Goal: Check status: Check status

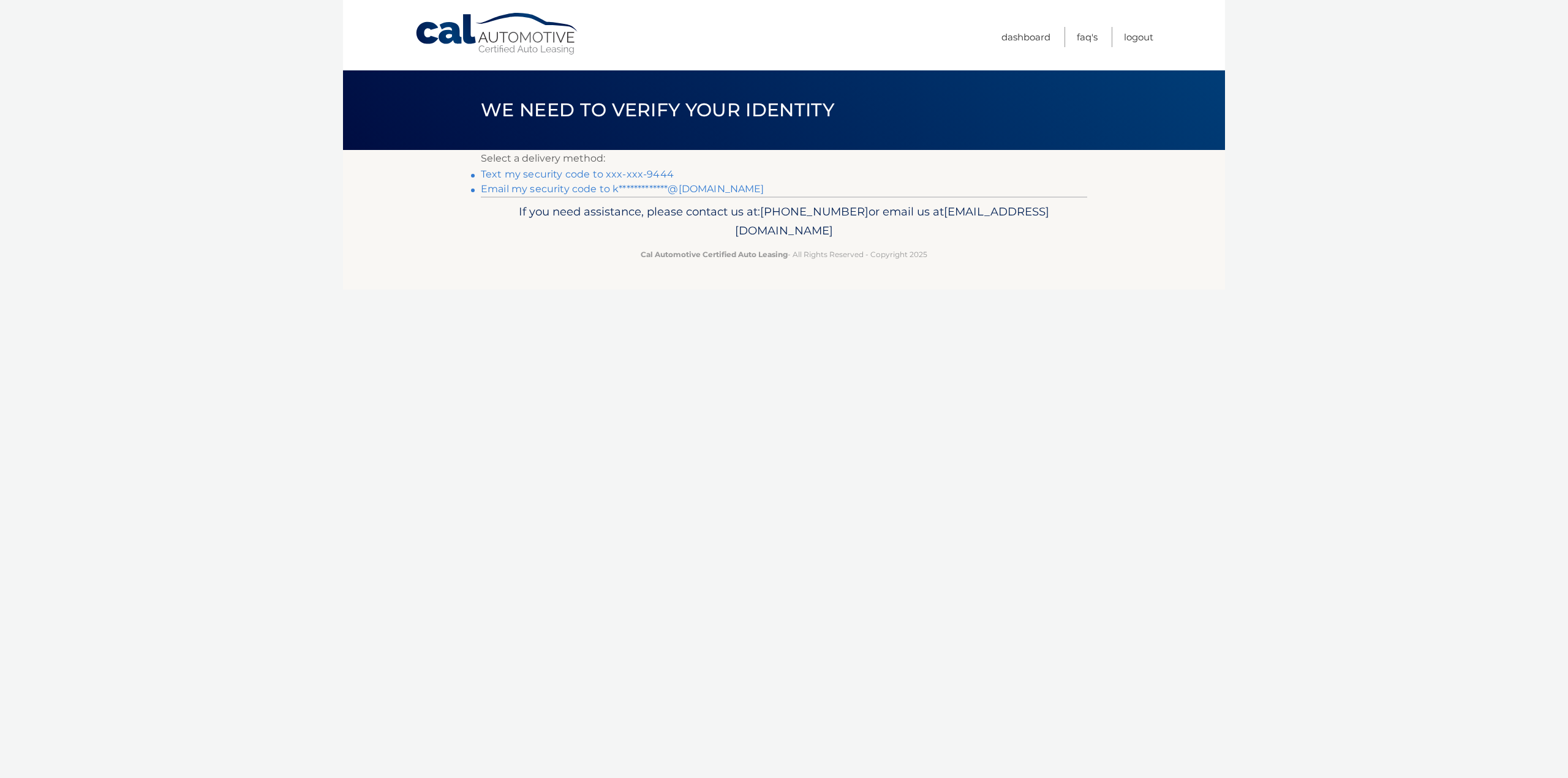
click at [548, 177] on link "Text my security code to xxx-xxx-9444" at bounding box center [577, 173] width 193 height 11
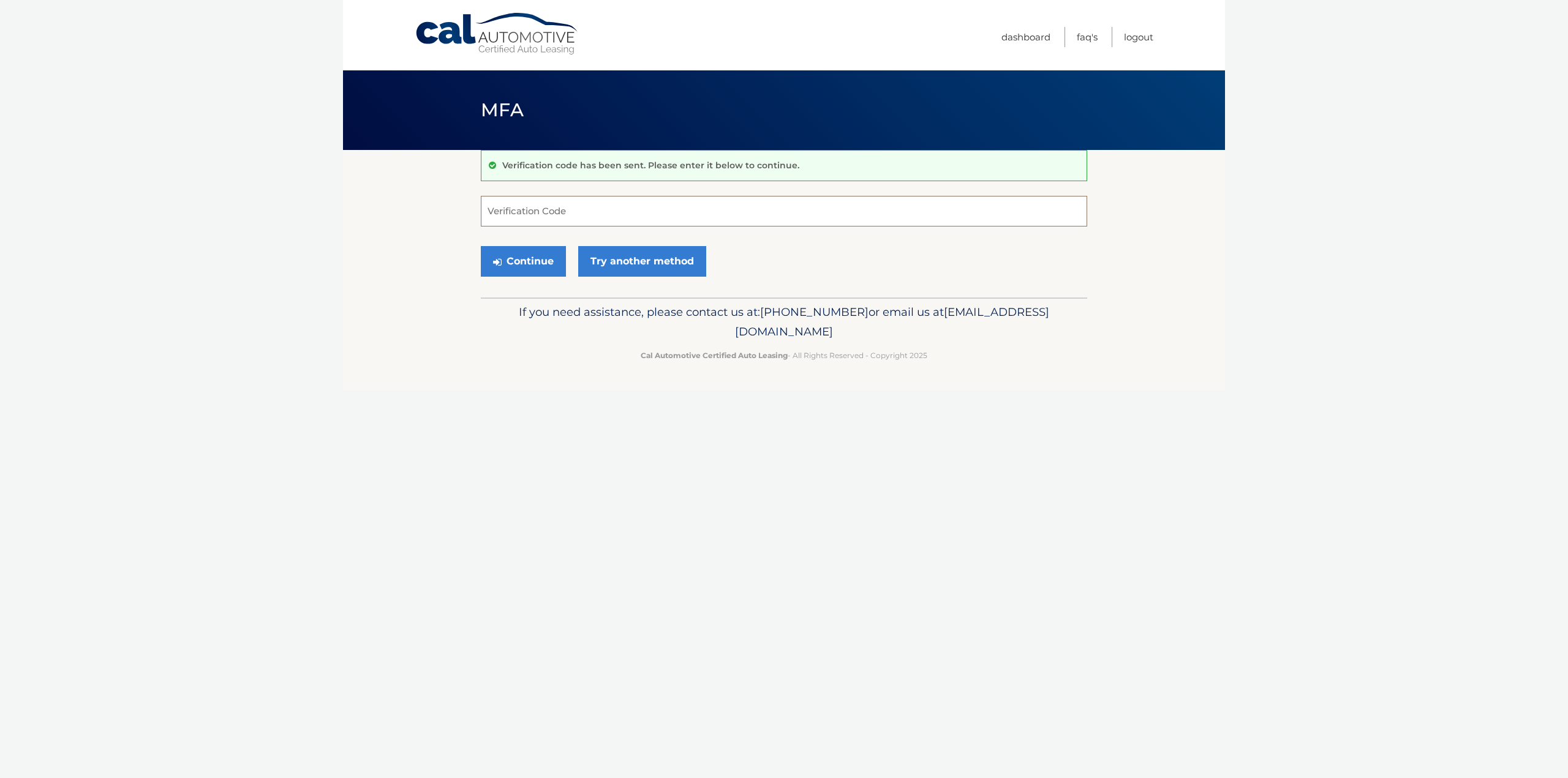
click at [544, 220] on input "Verification Code" at bounding box center [784, 211] width 607 height 31
type input "409084"
click at [538, 263] on button "Continue" at bounding box center [523, 261] width 85 height 31
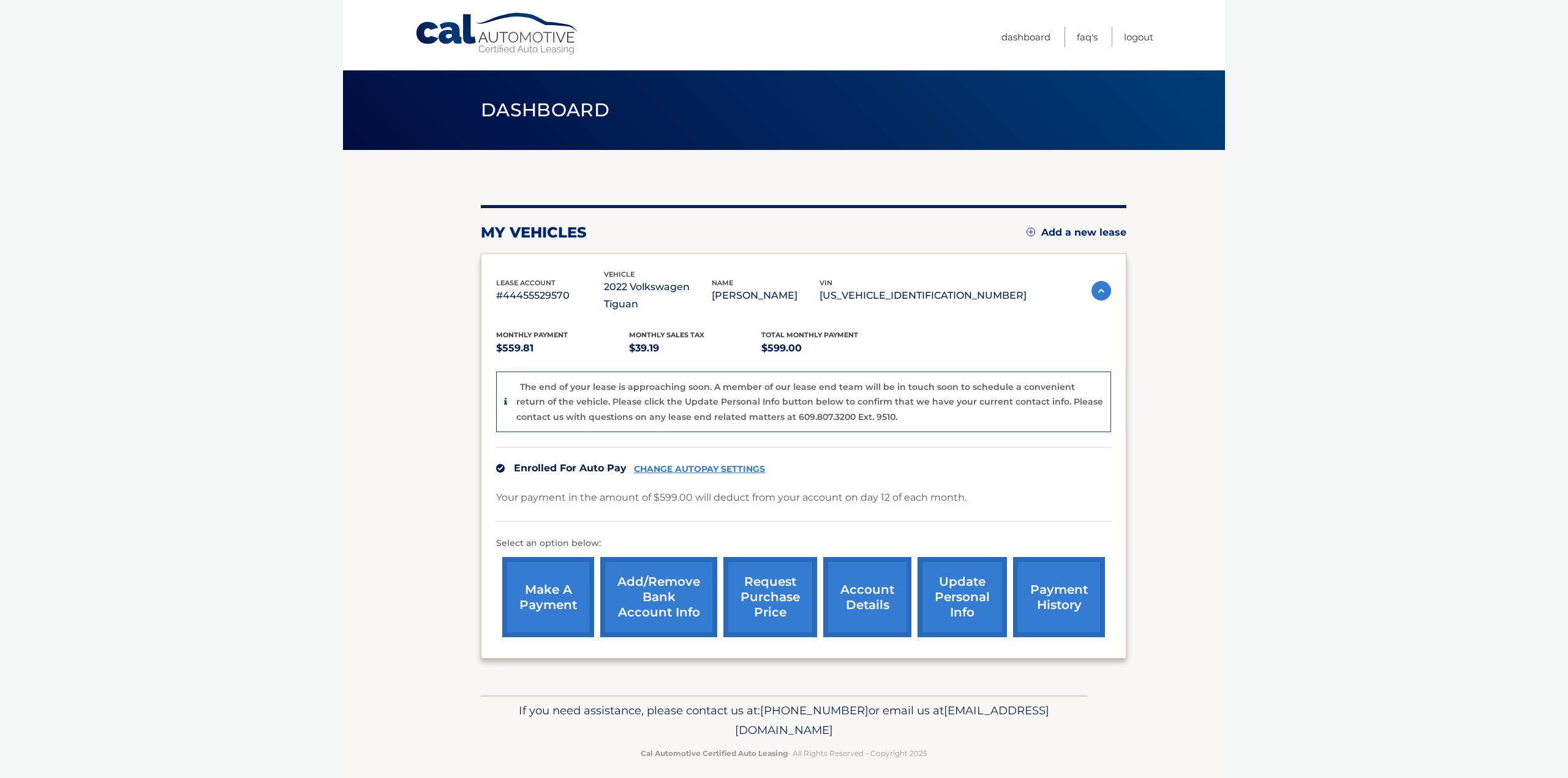
click at [770, 591] on link "request purchase price" at bounding box center [770, 598] width 94 height 81
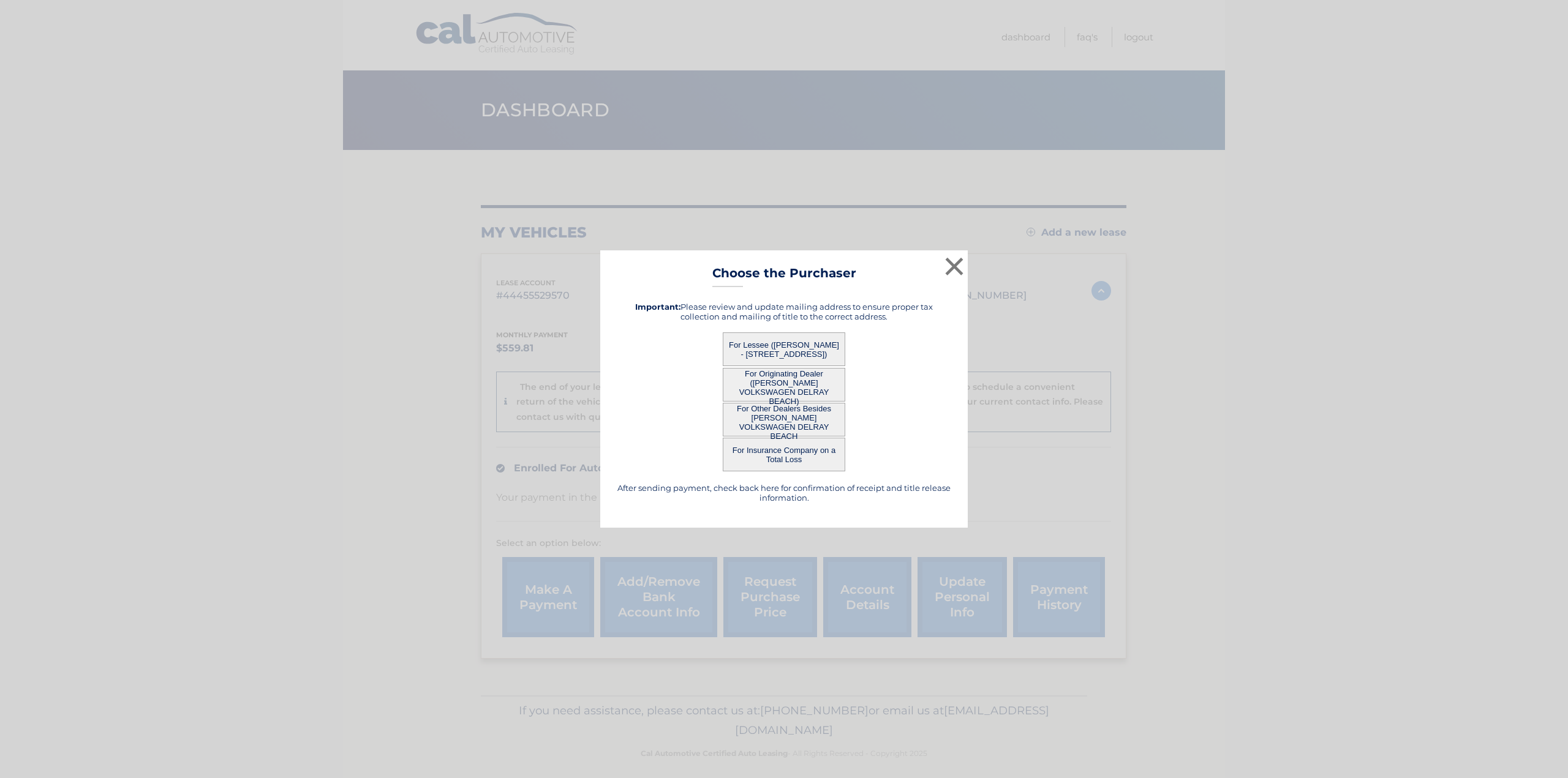
click at [800, 340] on button "For Lessee ([PERSON_NAME] - [STREET_ADDRESS])" at bounding box center [784, 349] width 123 height 33
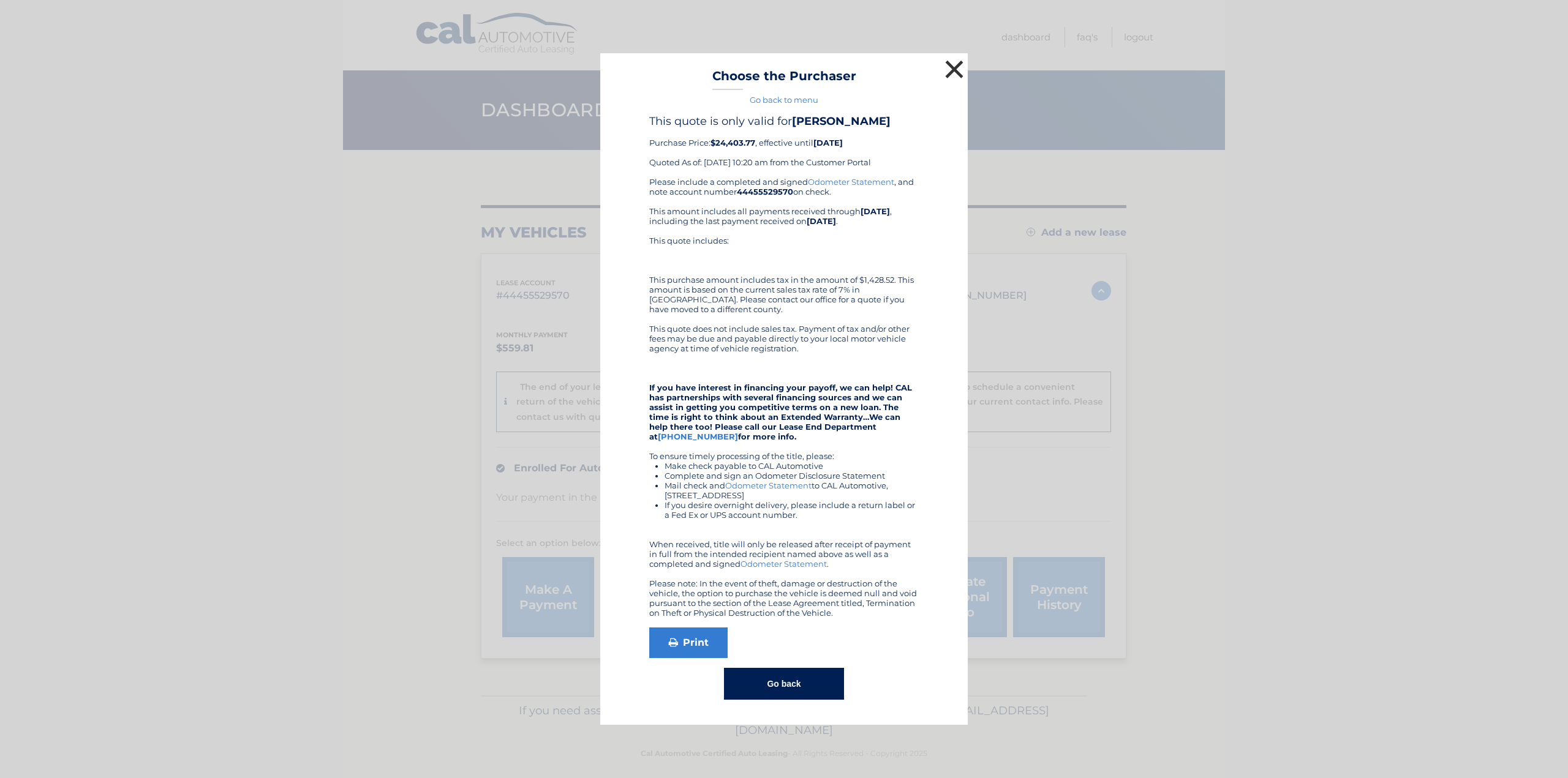
click at [951, 70] on button "×" at bounding box center [954, 69] width 25 height 25
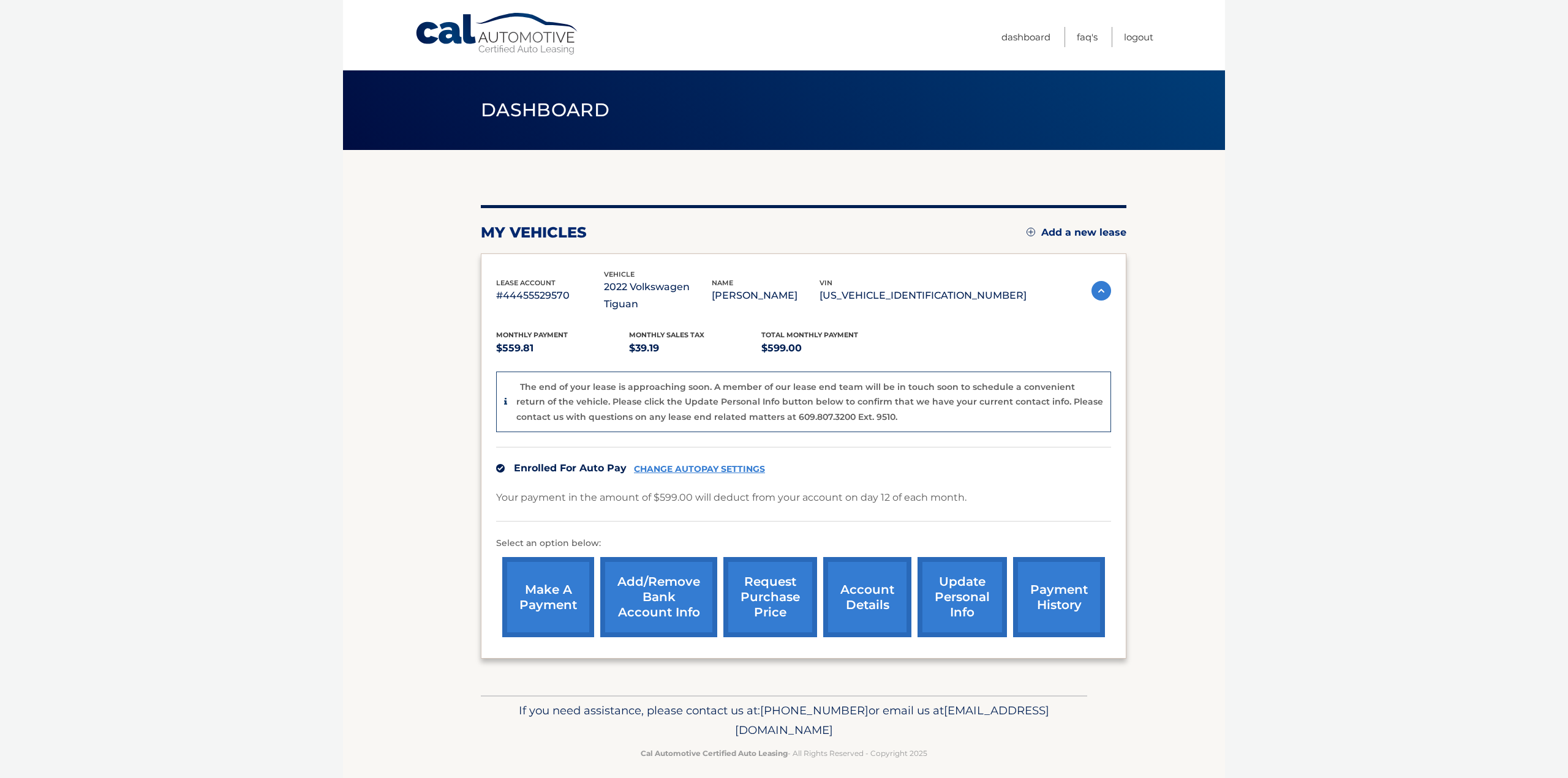
click at [876, 585] on link "account details" at bounding box center [867, 598] width 88 height 81
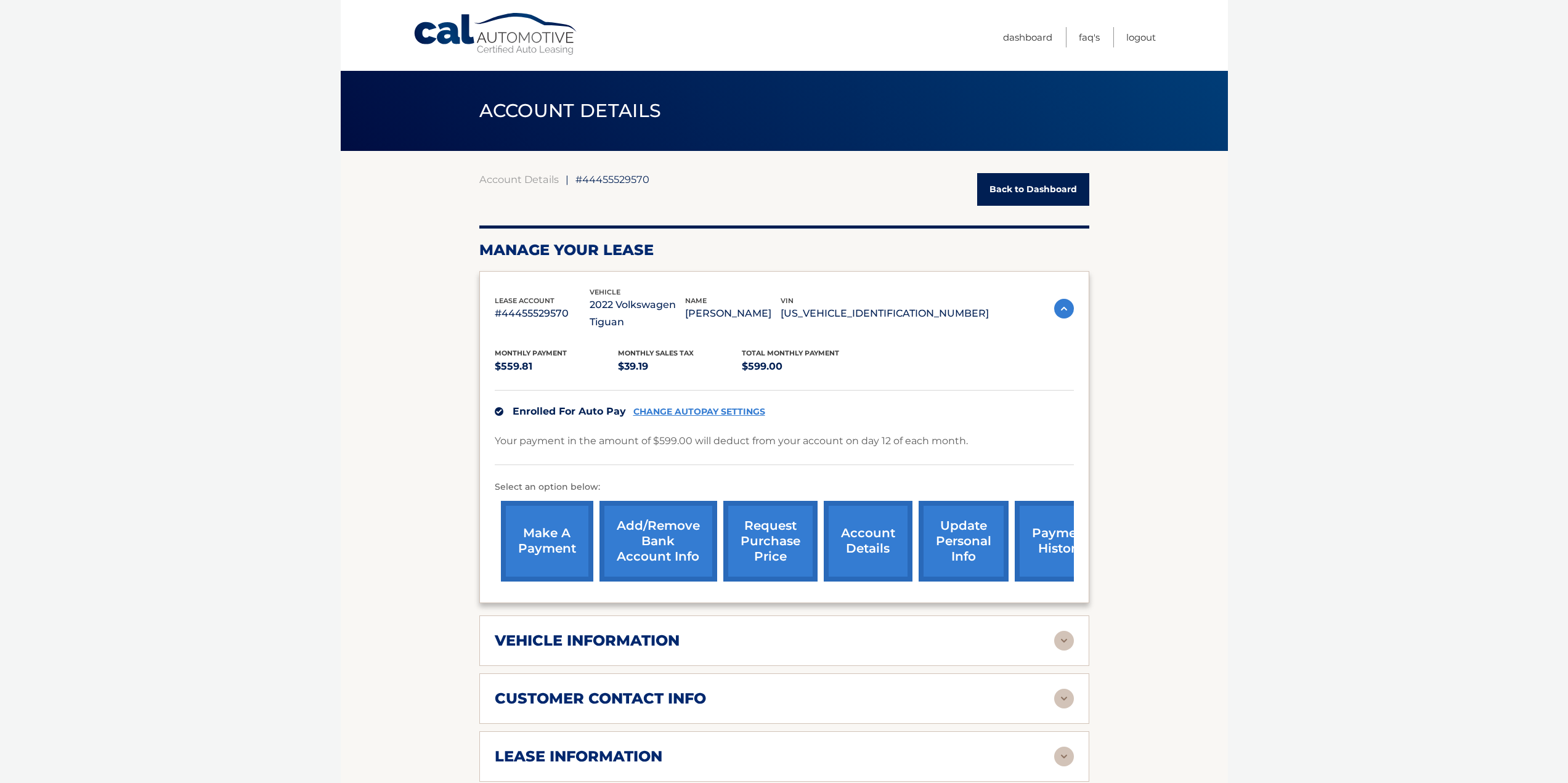
scroll to position [185, 0]
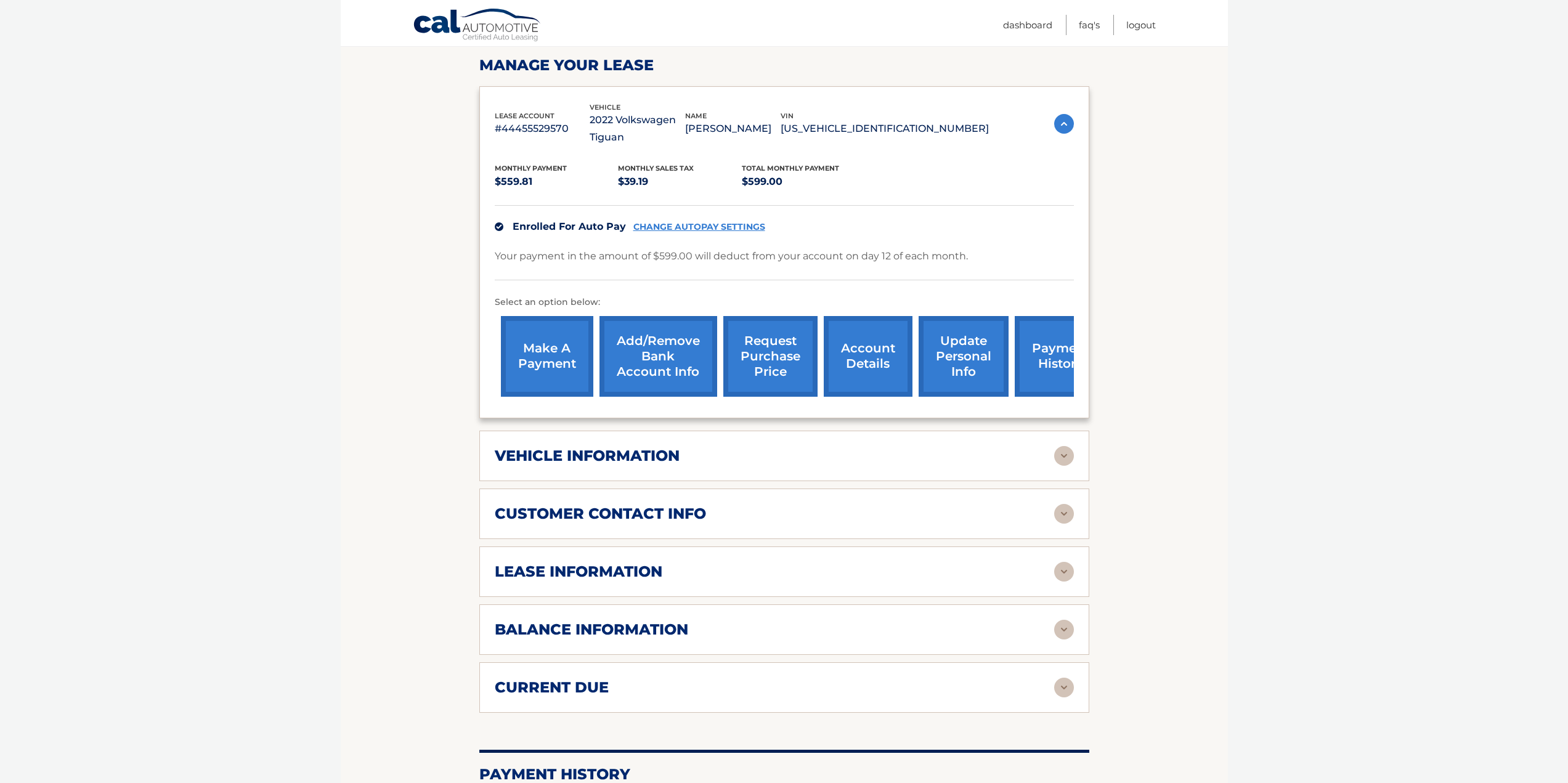
click at [762, 581] on div "lease information" at bounding box center [784, 572] width 579 height 19
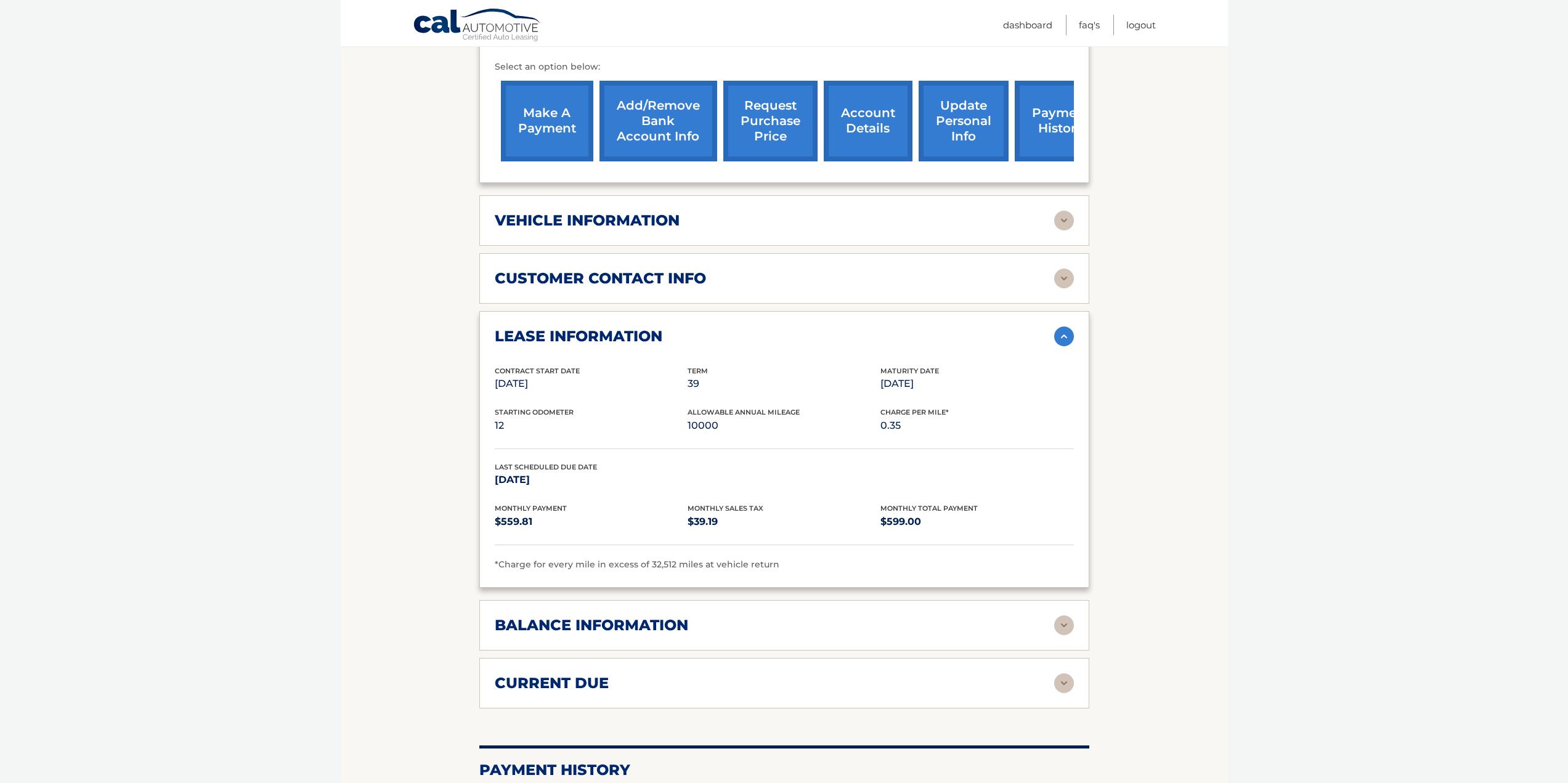
scroll to position [493, 0]
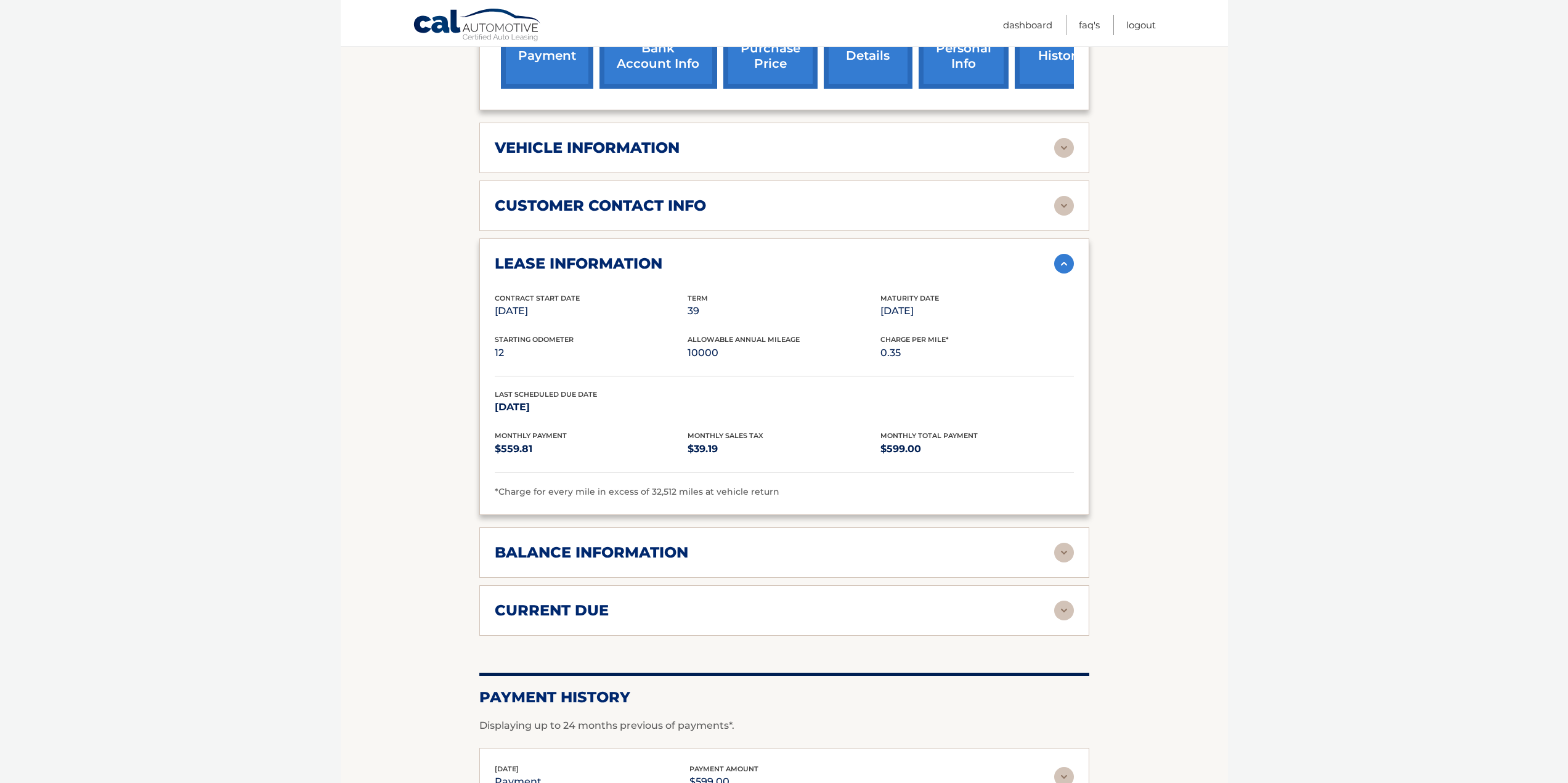
click at [695, 547] on div "balance information" at bounding box center [774, 552] width 559 height 18
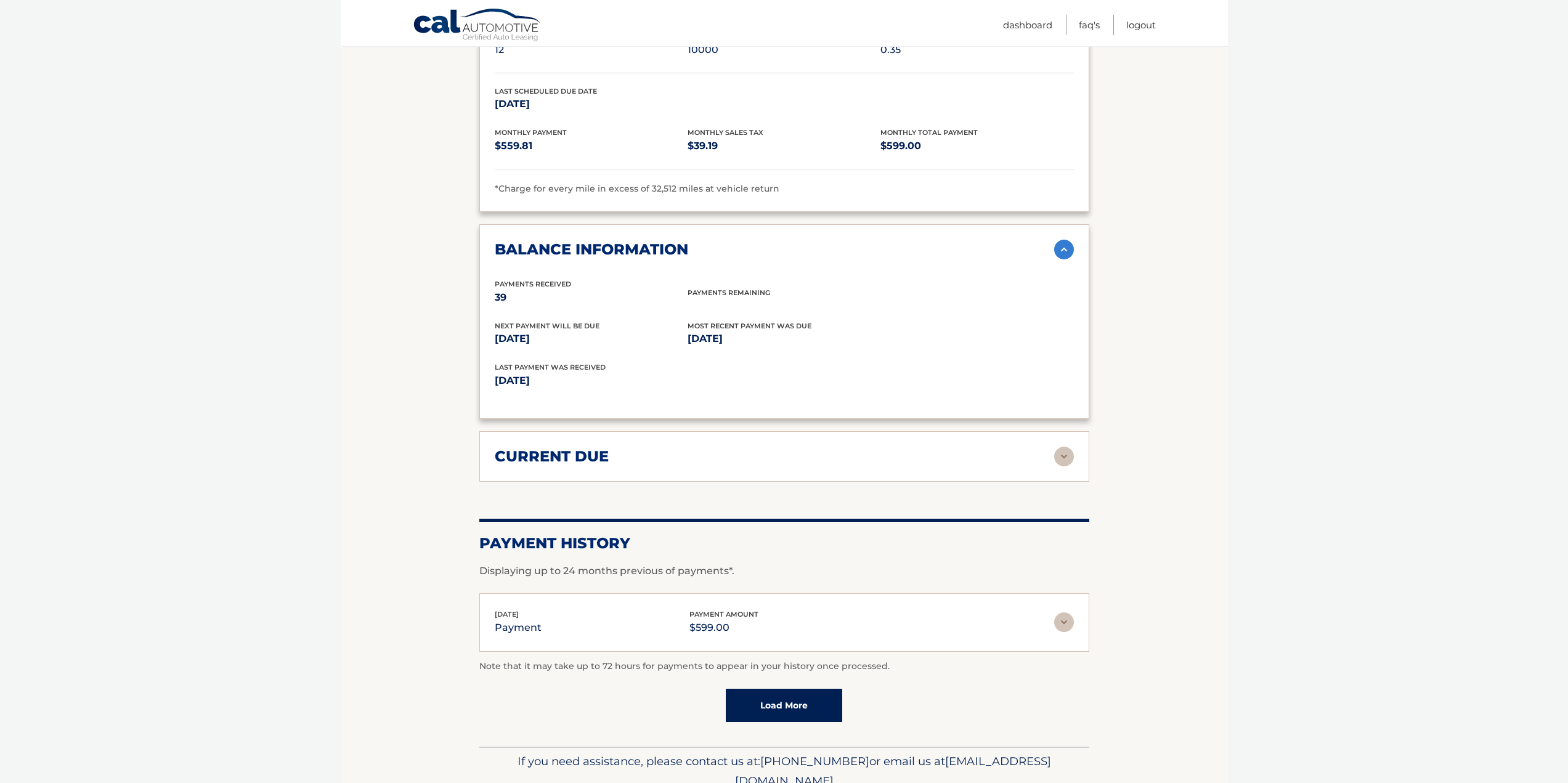
scroll to position [801, 0]
